Goal: Information Seeking & Learning: Learn about a topic

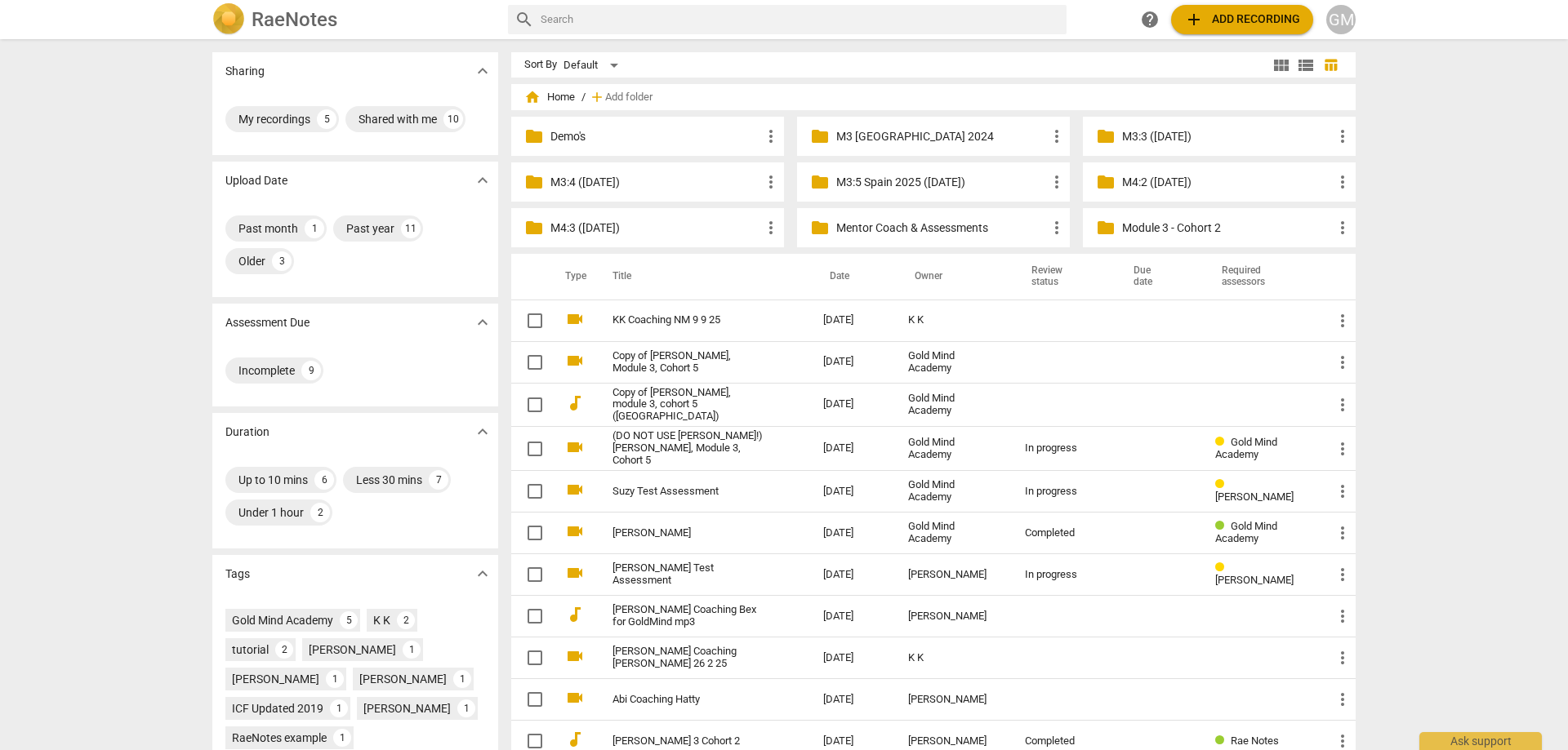
click at [162, 307] on div "Sharing expand_more My recordings 5 Shared with me 10 Upload Date expand_more P…" at bounding box center [784, 395] width 1568 height 709
click at [166, 380] on div "Sharing expand_more My recordings 5 Shared with me 10 Upload Date expand_more P…" at bounding box center [784, 395] width 1568 height 709
click at [647, 183] on p "M3:4 ([DATE])" at bounding box center [656, 183] width 211 height 17
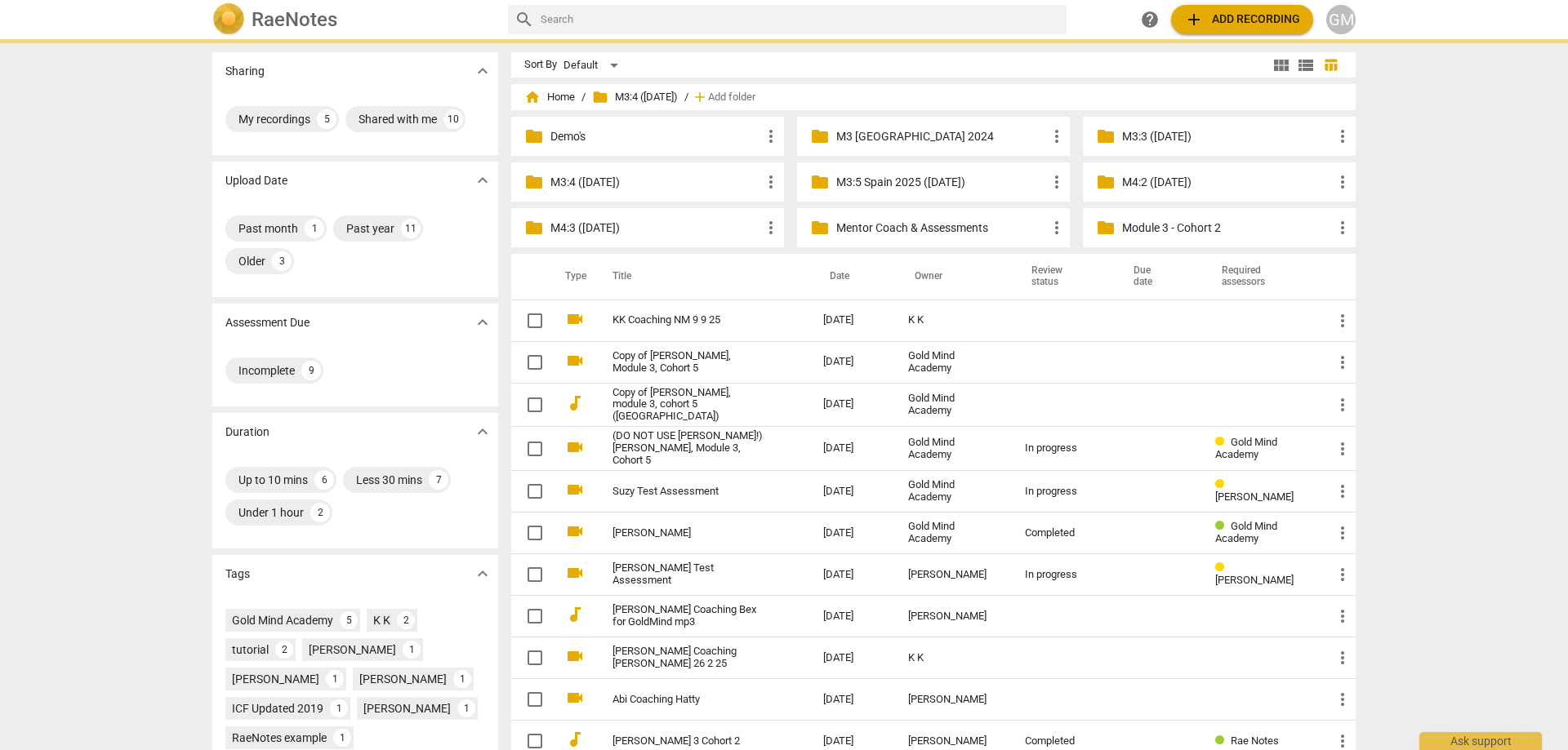
click at [647, 183] on p "M3:4 ([DATE])" at bounding box center [656, 183] width 211 height 17
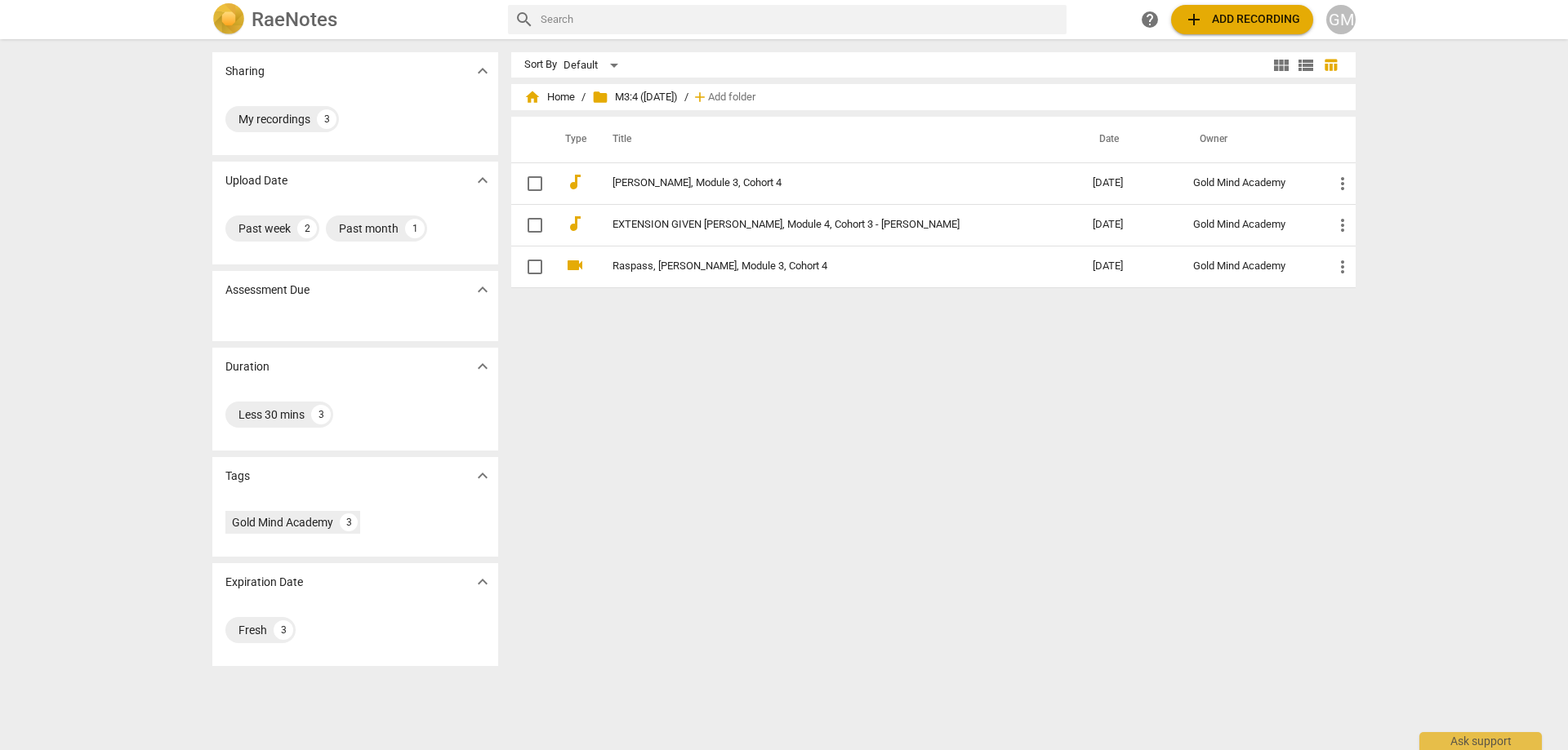
click at [807, 447] on div "Sort By Default view_module view_list table_chart home Home / folder M3:4 ([DAT…" at bounding box center [940, 394] width 857 height 684
click at [743, 439] on div "Sort By Default view_module view_list table_chart home Home / folder M3:4 ([DAT…" at bounding box center [940, 394] width 857 height 684
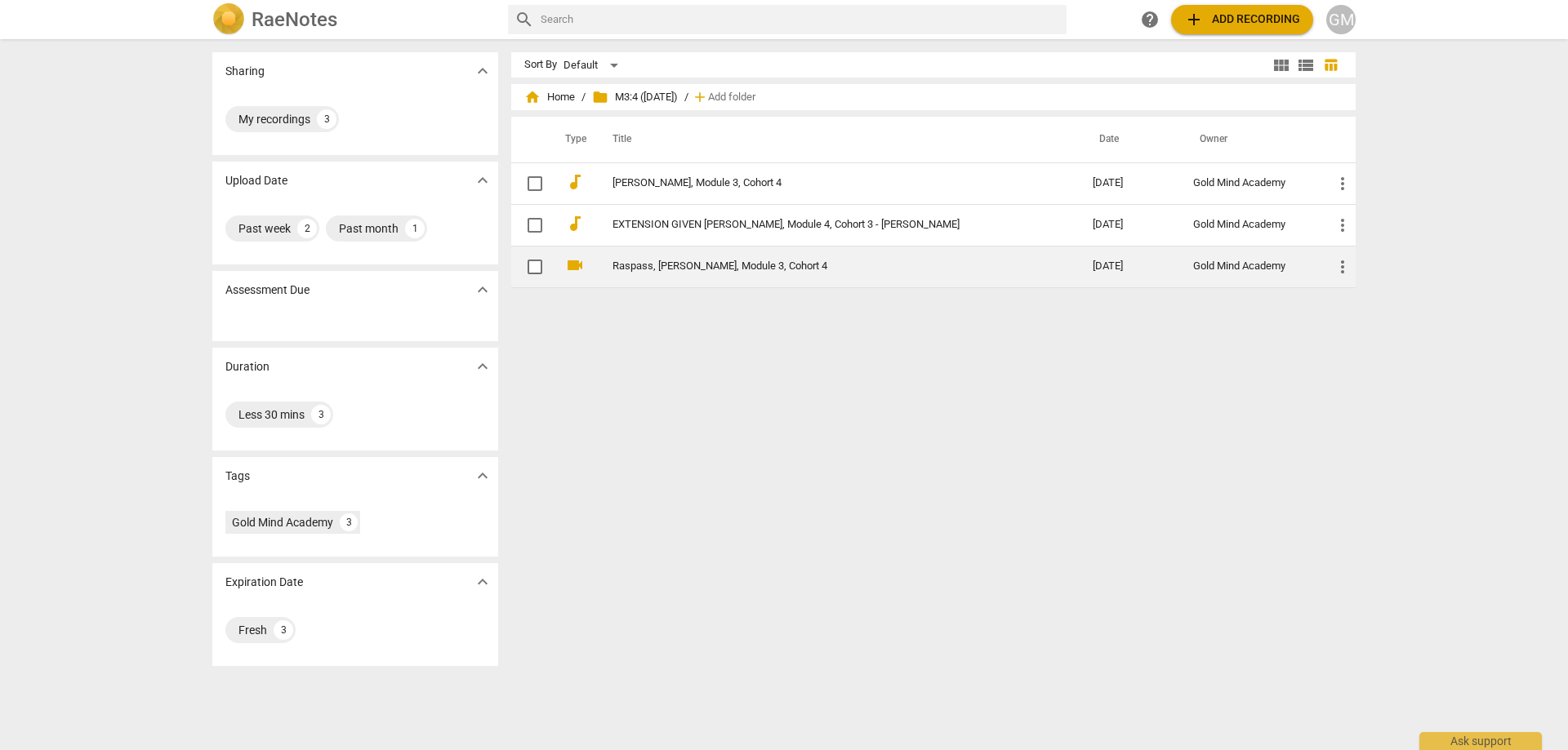
click at [757, 265] on link "Raspass, [PERSON_NAME], Module 3, Cohort 4" at bounding box center [823, 266] width 422 height 12
click at [757, 0] on html "RaeNotes search help add Add recording GM Sharing expand_more My recordings 3 U…" at bounding box center [784, 0] width 1568 height 0
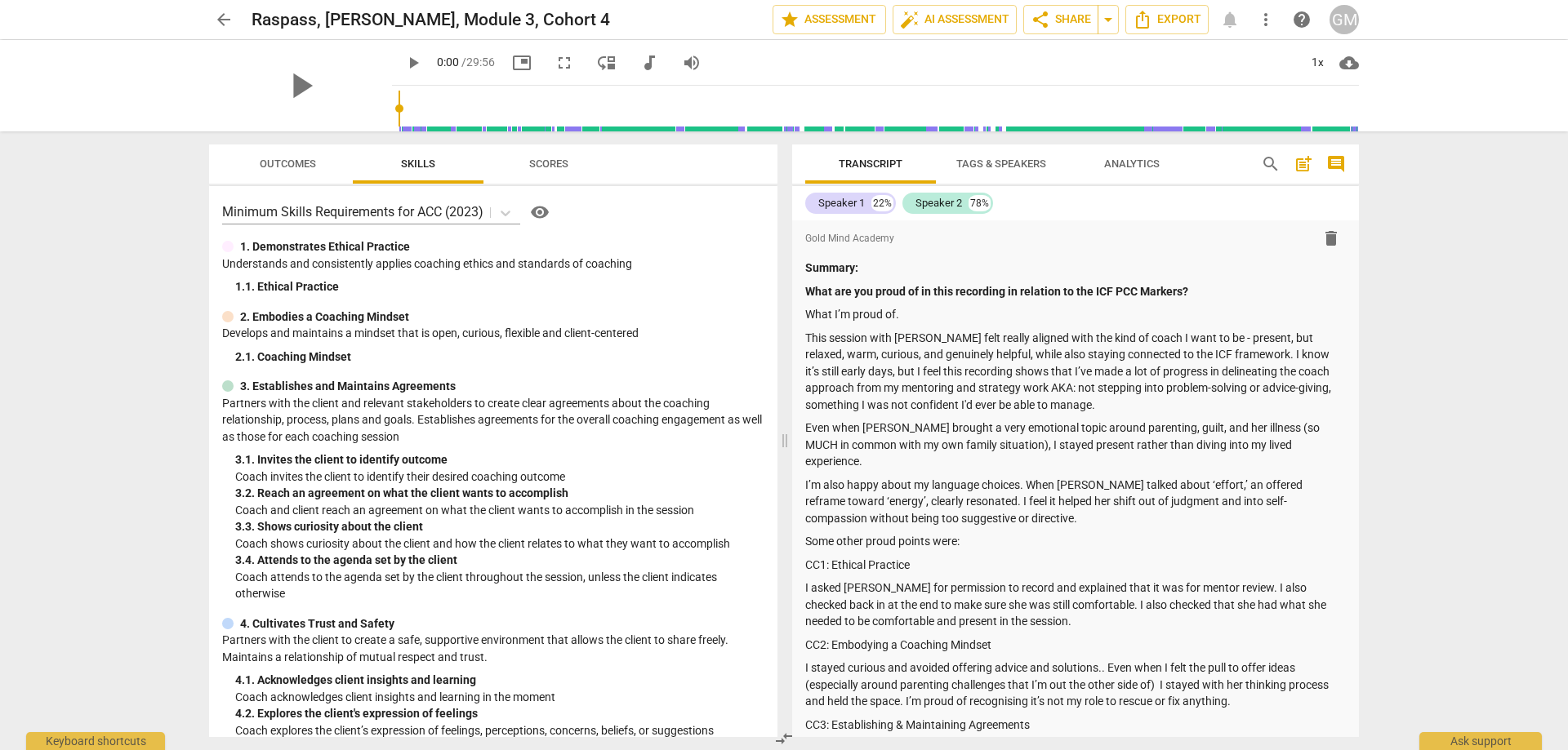
click at [222, 23] on span "arrow_back" at bounding box center [224, 20] width 20 height 20
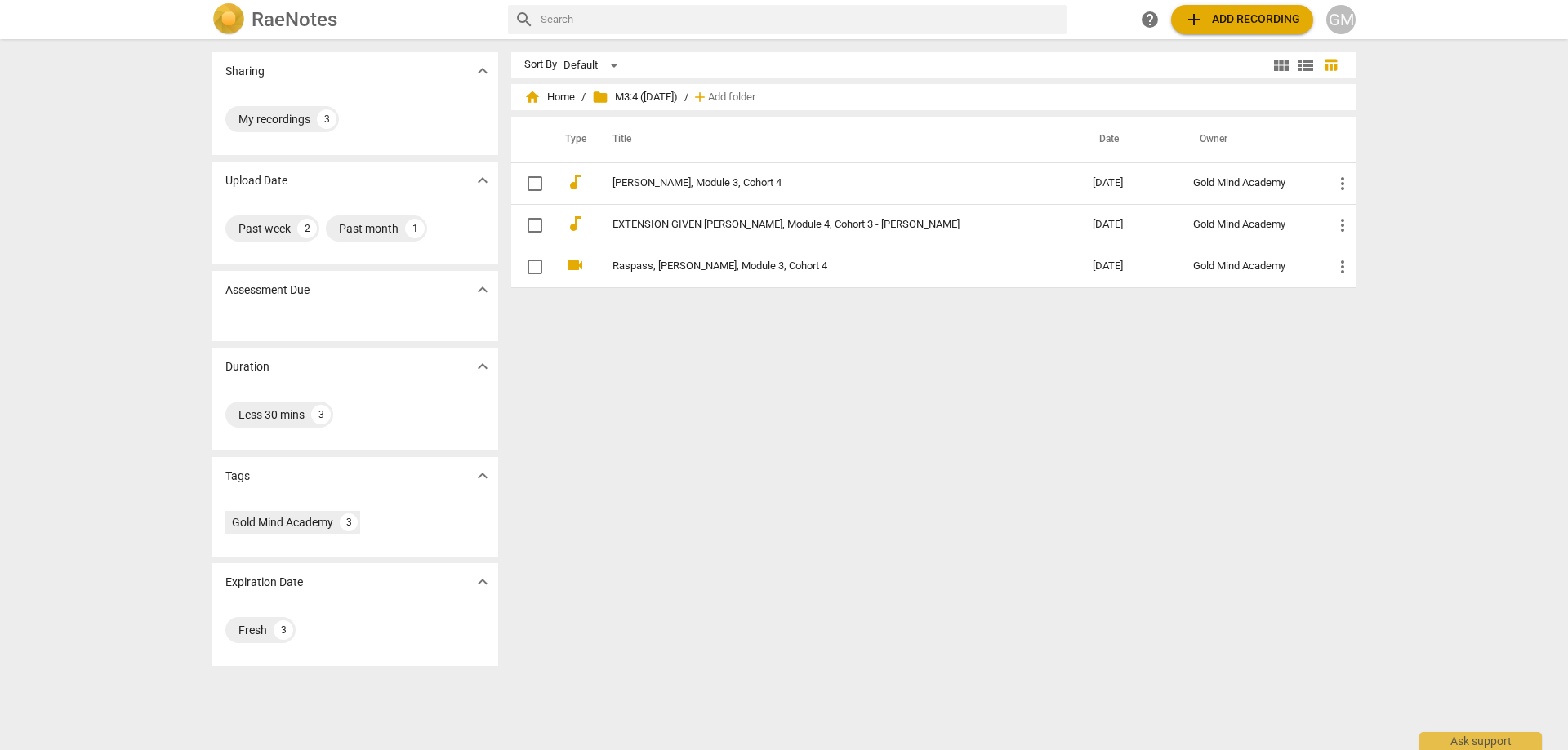
click at [779, 426] on div "Sort By Default view_module view_list table_chart home Home / folder M3:4 ([DAT…" at bounding box center [940, 394] width 857 height 684
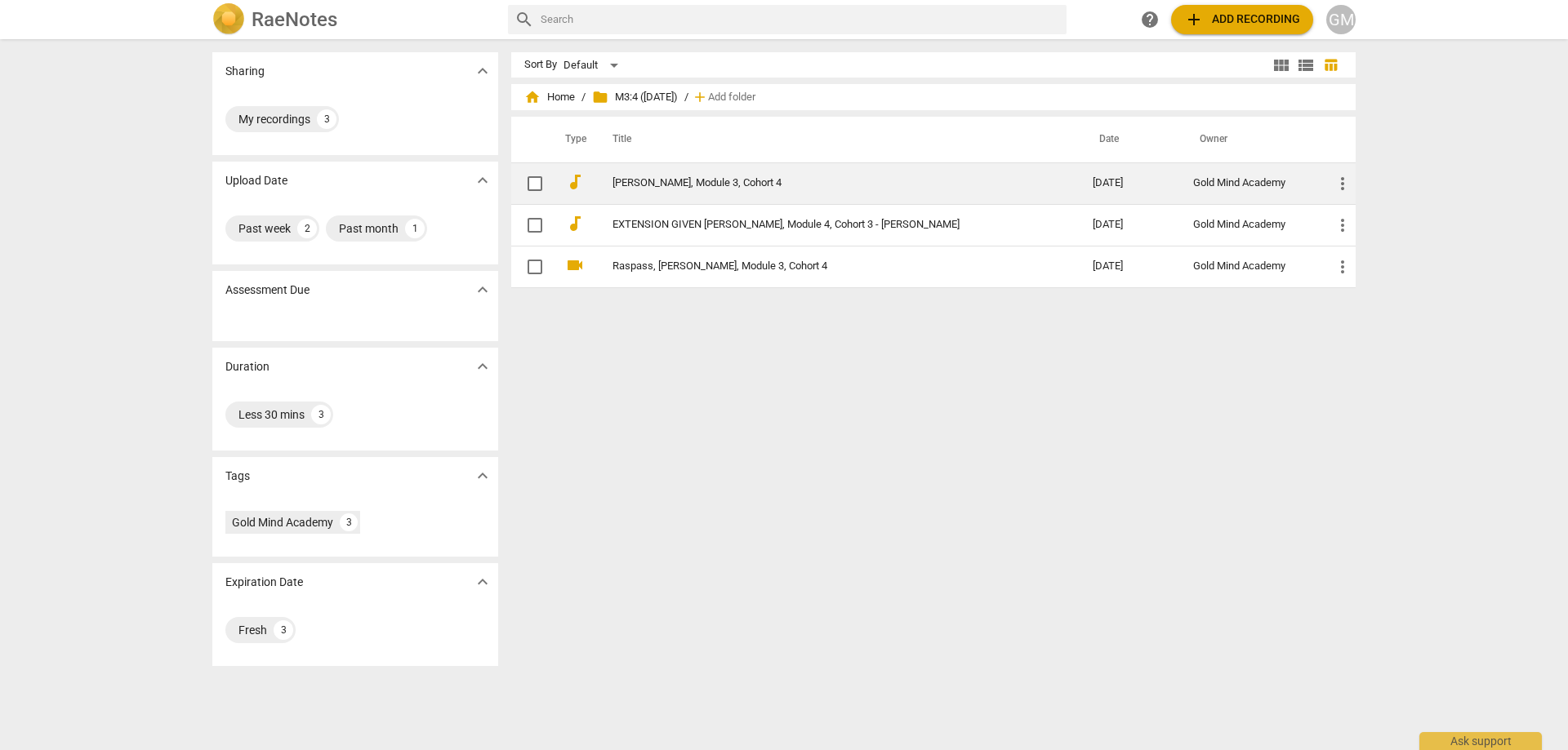
click at [860, 182] on link "[PERSON_NAME], Module 3, Cohort 4" at bounding box center [823, 183] width 422 height 12
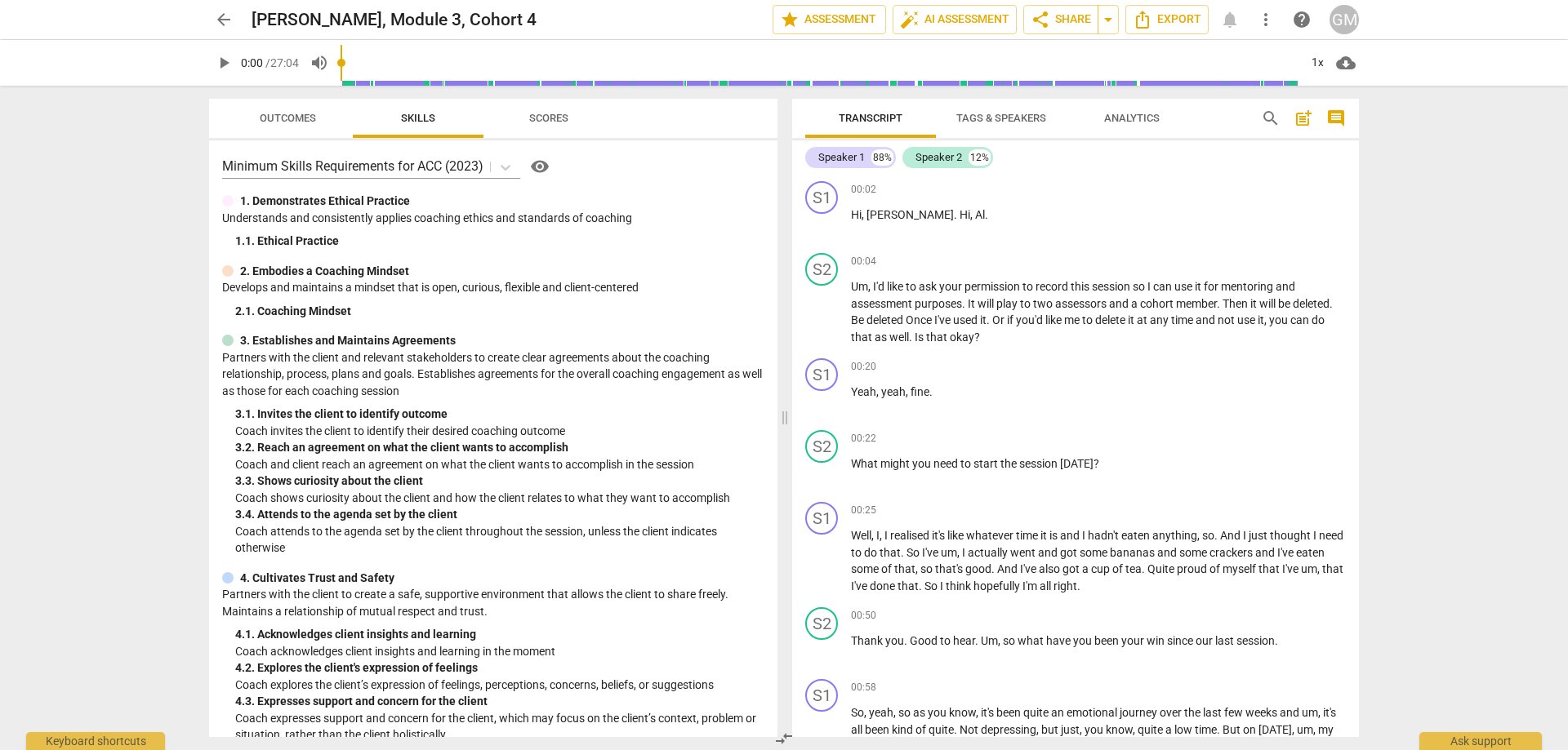
click at [227, 25] on span "arrow_back" at bounding box center [224, 20] width 20 height 20
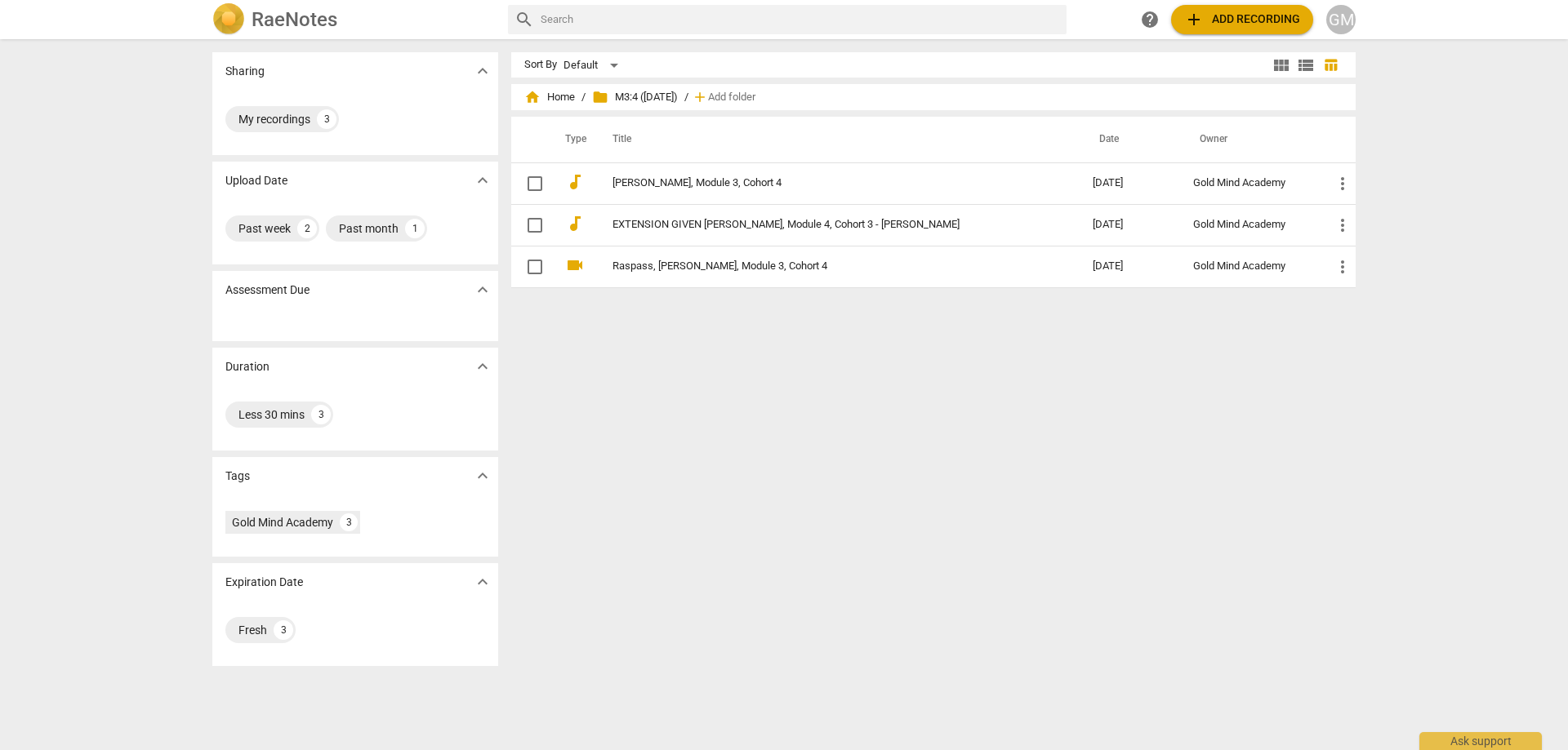
click at [139, 282] on div "Sharing expand_more My recordings 3 Upload Date expand_more Past week 2 Past mo…" at bounding box center [784, 395] width 1568 height 709
click at [138, 252] on div "Sharing expand_more My recordings 3 Upload Date expand_more Past week 2 Past mo…" at bounding box center [784, 395] width 1568 height 709
